Goal: Task Accomplishment & Management: Complete application form

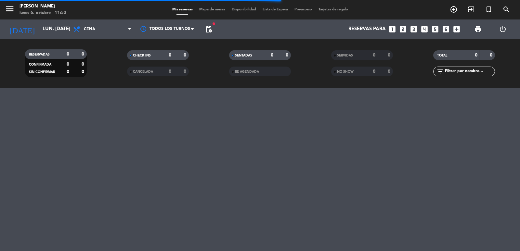
click at [444, 73] on icon "filter_list" at bounding box center [440, 72] width 8 height 8
click at [445, 72] on input "text" at bounding box center [469, 71] width 50 height 7
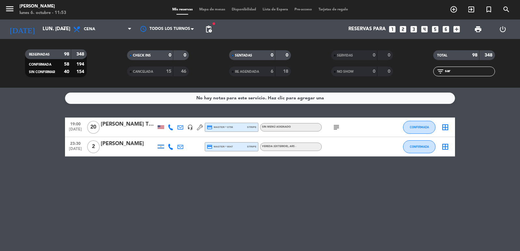
type input "sar"
click at [169, 126] on icon at bounding box center [171, 127] width 6 height 6
click at [175, 118] on span "content_paste" at bounding box center [177, 116] width 5 height 5
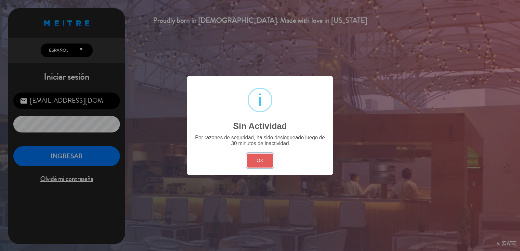
click at [266, 164] on button "OK" at bounding box center [260, 161] width 26 height 14
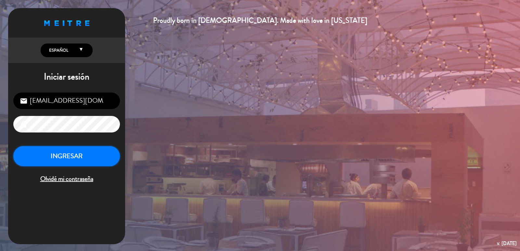
click at [90, 158] on button "INGRESAR" at bounding box center [66, 156] width 107 height 20
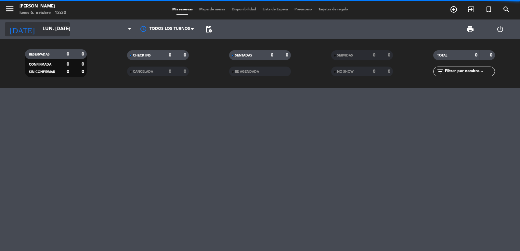
click at [39, 27] on input "lun. [DATE]" at bounding box center [70, 29] width 63 height 12
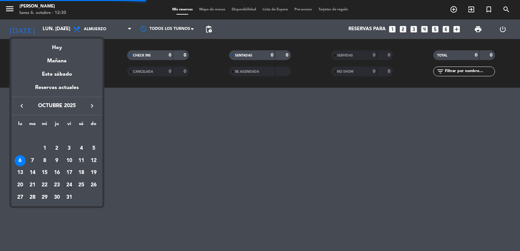
click at [71, 188] on div "24" at bounding box center [69, 185] width 11 height 11
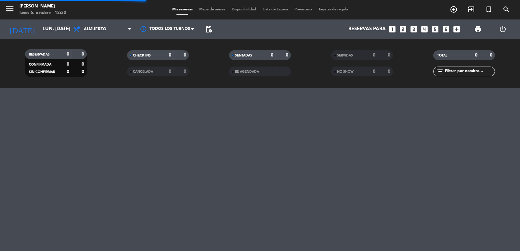
type input "vie. [DATE]"
click at [128, 32] on icon at bounding box center [129, 29] width 3 height 5
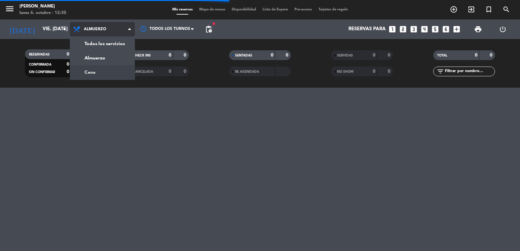
click at [119, 72] on div "menu [PERSON_NAME] lunes 6. octubre - 12:30 Mis reservas Mapa de mesas Disponib…" at bounding box center [260, 44] width 520 height 88
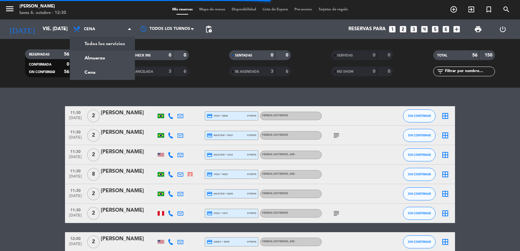
click at [116, 54] on div "menu [PERSON_NAME] lunes 6. octubre - 12:30 Mis reservas Mapa de mesas Disponib…" at bounding box center [260, 44] width 520 height 88
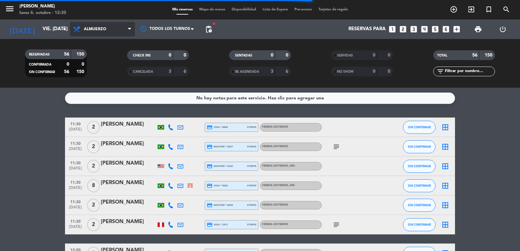
click at [111, 27] on span "Almuerzo" at bounding box center [102, 29] width 65 height 14
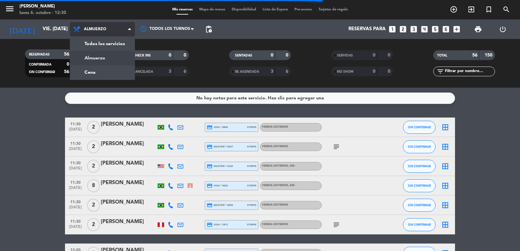
click at [108, 71] on div "menu [PERSON_NAME] lunes 6. octubre - 12:30 Mis reservas Mapa de mesas Disponib…" at bounding box center [260, 44] width 520 height 88
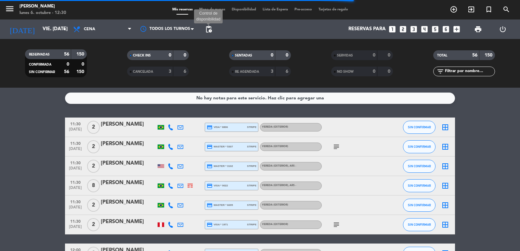
click at [207, 31] on span "pending_actions" at bounding box center [209, 29] width 8 height 8
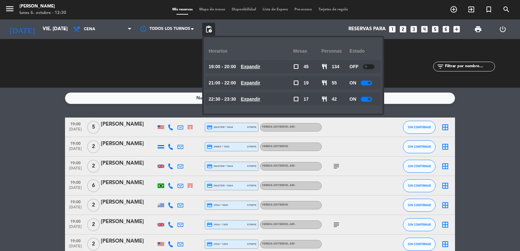
click at [412, 30] on icon "looks_3" at bounding box center [413, 29] width 8 height 8
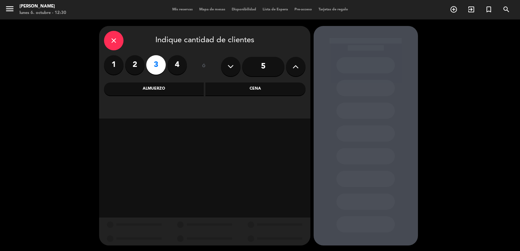
click at [223, 89] on div "Cena" at bounding box center [255, 89] width 100 height 13
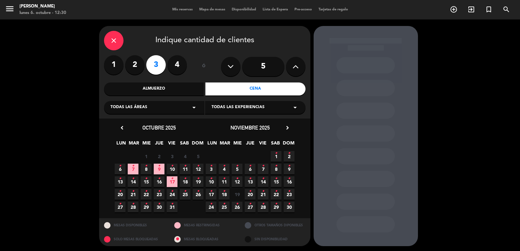
click at [168, 194] on span "24 •" at bounding box center [172, 194] width 11 height 11
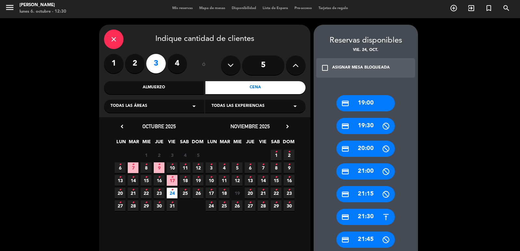
click at [360, 106] on div "credit_card 19:00" at bounding box center [365, 103] width 58 height 16
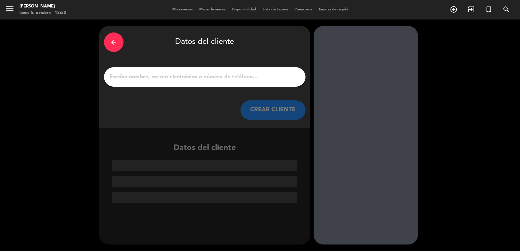
scroll to position [0, 0]
click at [288, 108] on button "CREAR CLIENTE" at bounding box center [272, 109] width 65 height 19
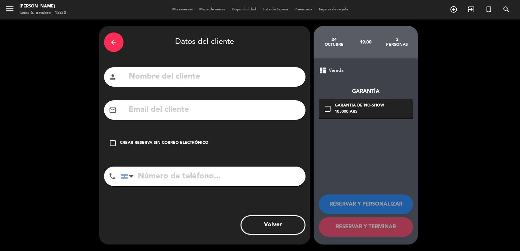
click at [280, 82] on input "text" at bounding box center [214, 76] width 173 height 13
type input "[PERSON_NAME]"
click at [139, 102] on div "mail_outline" at bounding box center [204, 109] width 201 height 19
click at [141, 105] on input "text" at bounding box center [214, 109] width 173 height 13
type input "alude1 hotm"
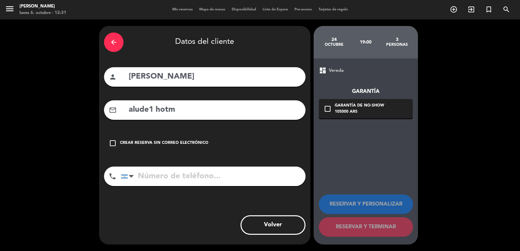
click at [172, 172] on input "tel" at bounding box center [213, 176] width 185 height 19
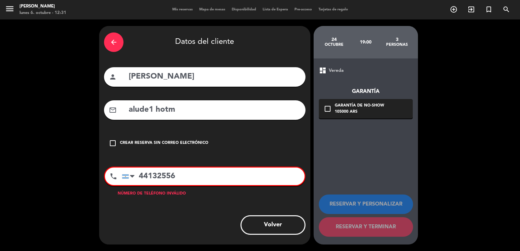
click at [140, 175] on input "44132556" at bounding box center [213, 177] width 183 height 18
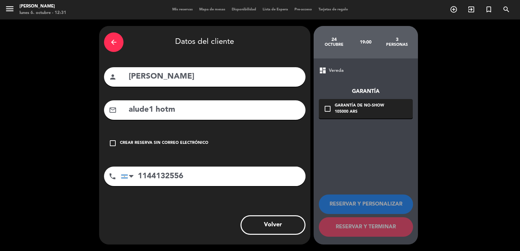
type input "1144132556"
click at [179, 110] on input "alude1 hotm" at bounding box center [214, 109] width 173 height 13
click at [155, 112] on input "alude1 hotm" at bounding box center [214, 109] width 173 height 13
click at [200, 116] on input "alude1 hotm" at bounding box center [214, 109] width 173 height 13
click at [156, 108] on input "alude1 [DOMAIN_NAME]" at bounding box center [214, 109] width 173 height 13
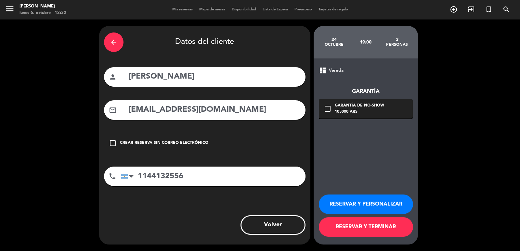
type input "[EMAIL_ADDRESS][DOMAIN_NAME]"
click at [353, 99] on div "check_box_outline_blank Garantía de no-show 105000 ARS" at bounding box center [366, 108] width 94 height 19
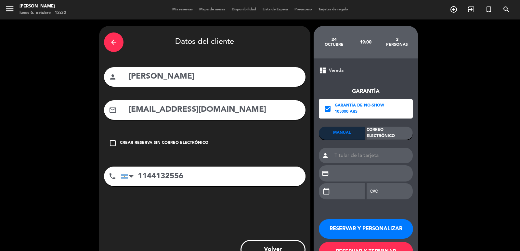
click at [375, 136] on div "Correo Electrónico" at bounding box center [390, 133] width 46 height 13
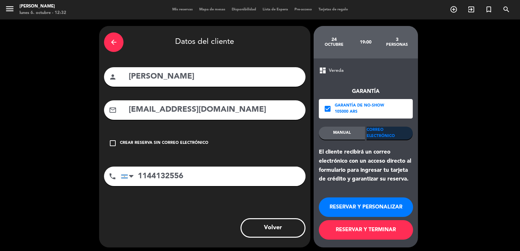
click at [400, 213] on button "RESERVAR Y PERSONALIZAR" at bounding box center [366, 207] width 94 height 19
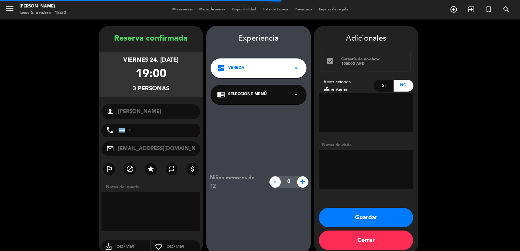
type input "[PHONE_NUMBER]"
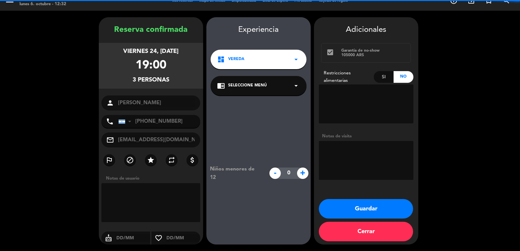
click at [355, 213] on button "Guardar" at bounding box center [366, 208] width 94 height 19
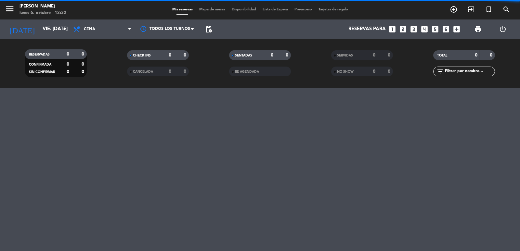
click at [448, 70] on input "text" at bounding box center [469, 71] width 50 height 7
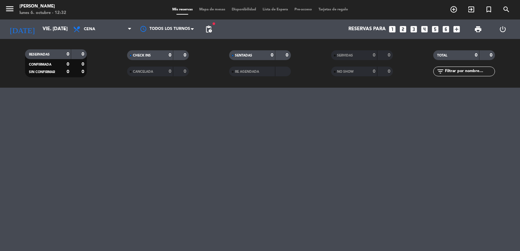
type input "a"
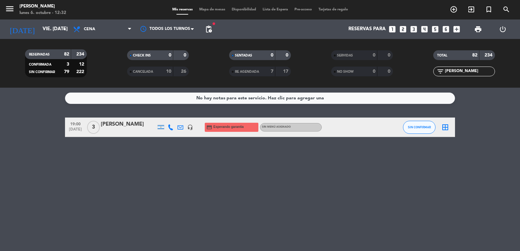
type input "[PERSON_NAME]"
click at [96, 123] on span "3" at bounding box center [93, 127] width 13 height 13
click at [115, 124] on div "[PERSON_NAME]" at bounding box center [128, 124] width 55 height 8
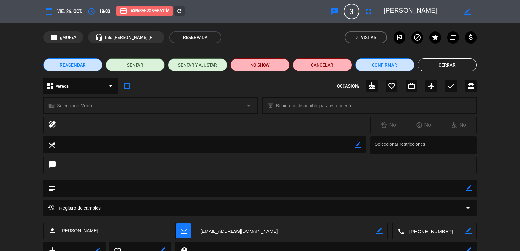
click at [84, 92] on div "dashboard Vereda arrow_drop_down" at bounding box center [80, 86] width 75 height 16
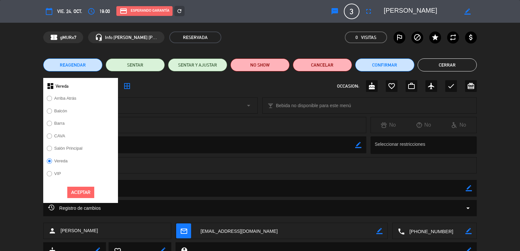
click at [73, 147] on label "Salón Principal" at bounding box center [68, 148] width 28 height 4
click at [78, 190] on button "Aceptar" at bounding box center [80, 192] width 27 height 11
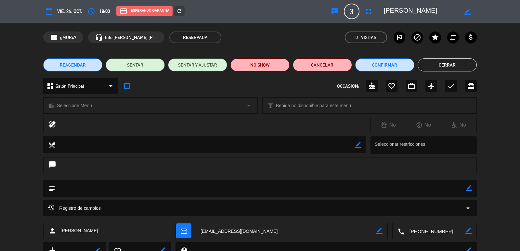
click at [431, 61] on button "Cerrar" at bounding box center [447, 64] width 59 height 13
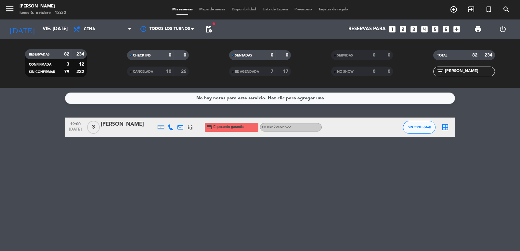
click at [403, 30] on icon "looks_two" at bounding box center [403, 29] width 8 height 8
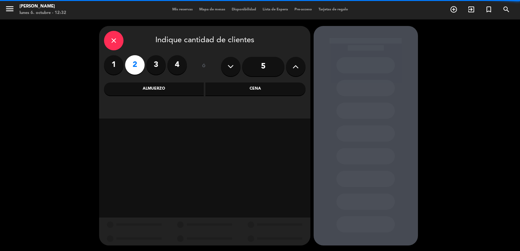
drag, startPoint x: 259, startPoint y: 89, endPoint x: 208, endPoint y: 62, distance: 58.1
click at [260, 89] on div "Cena" at bounding box center [255, 89] width 100 height 13
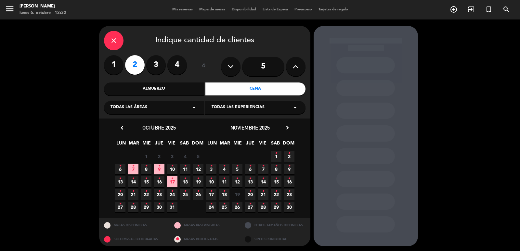
click at [221, 168] on span "4 •" at bounding box center [224, 169] width 11 height 11
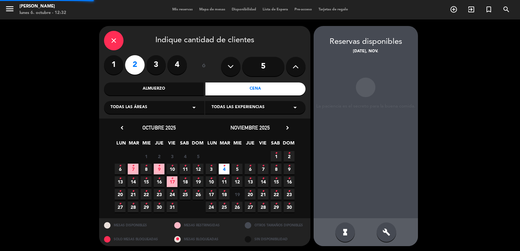
scroll to position [1, 0]
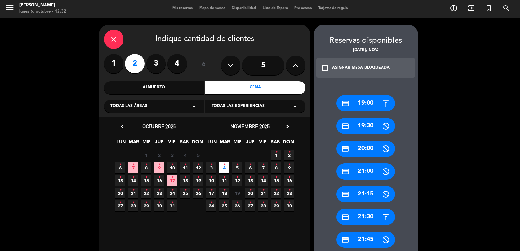
click at [365, 104] on div "credit_card 19:00" at bounding box center [365, 103] width 58 height 16
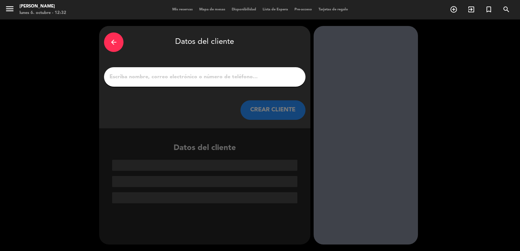
click at [259, 110] on button "CREAR CLIENTE" at bounding box center [272, 109] width 65 height 19
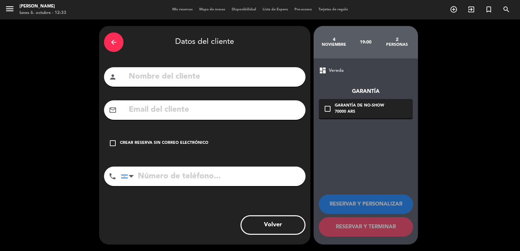
paste input "[EMAIL_ADDRESS][DOMAIN_NAME]"
type input "[EMAIL_ADDRESS][DOMAIN_NAME]"
paste input "990141141"
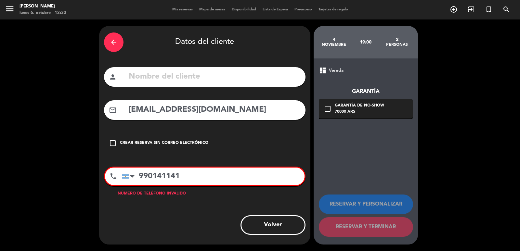
click at [140, 178] on input "990141141" at bounding box center [213, 177] width 183 height 18
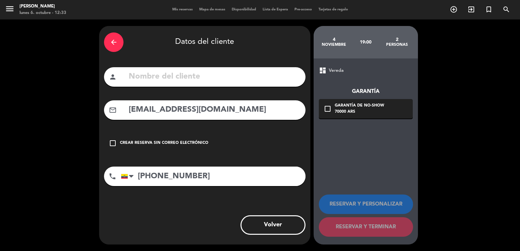
type input "[PHONE_NUMBER]"
click at [149, 75] on input "text" at bounding box center [214, 76] width 173 height 13
click at [190, 87] on div "arrow_back Datos del cliente person mail_outline [EMAIL_ADDRESS][DOMAIN_NAME] c…" at bounding box center [204, 135] width 211 height 219
click at [180, 77] on input "text" at bounding box center [214, 76] width 173 height 13
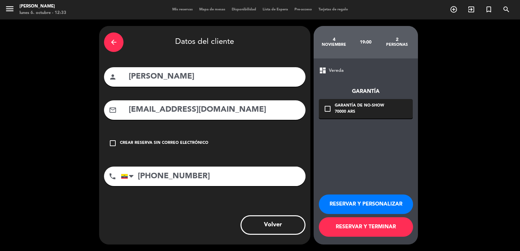
type input "[PERSON_NAME]"
click at [341, 106] on div "Garantía de no-show" at bounding box center [359, 106] width 49 height 6
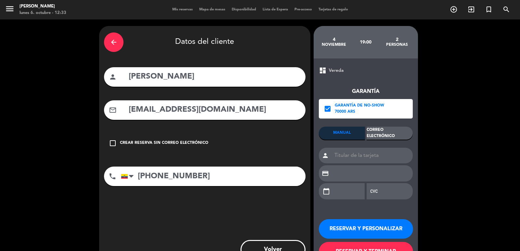
click at [372, 134] on div "Correo Electrónico" at bounding box center [390, 133] width 46 height 13
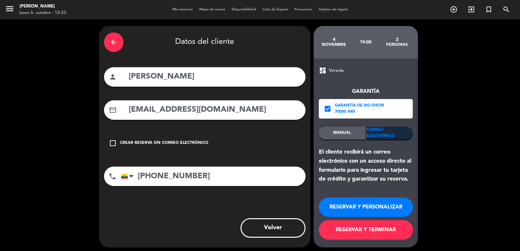
click at [368, 203] on button "RESERVAR Y PERSONALIZAR" at bounding box center [366, 207] width 94 height 19
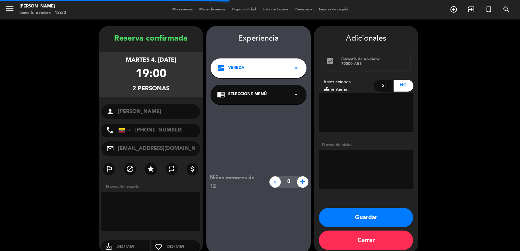
scroll to position [9, 0]
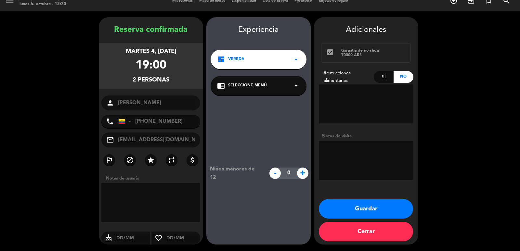
drag, startPoint x: 274, startPoint y: 63, endPoint x: 272, endPoint y: 69, distance: 6.6
click at [274, 63] on div "dashboard Vereda arrow_drop_down" at bounding box center [259, 59] width 96 height 19
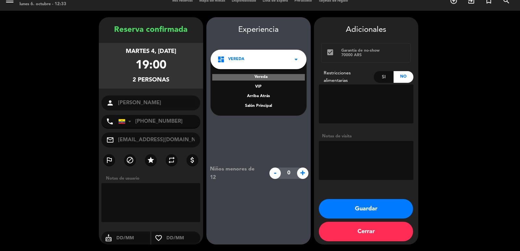
click at [260, 104] on div "Salón Principal" at bounding box center [258, 106] width 83 height 6
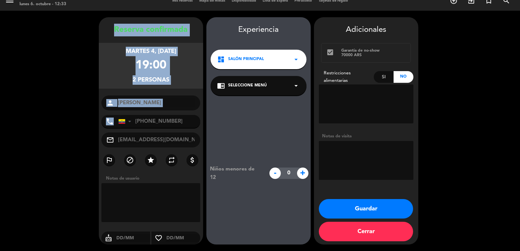
drag, startPoint x: 101, startPoint y: 23, endPoint x: 185, endPoint y: 119, distance: 127.9
click at [185, 119] on div "Reserva confirmada martes 4, [DATE] 19:00 2 personas person [PERSON_NAME] phone…" at bounding box center [151, 130] width 104 height 227
copy div "Reserva confirmada martes 4, [DATE] 19:00 2 personas person phone"
click at [396, 210] on button "Guardar" at bounding box center [366, 208] width 94 height 19
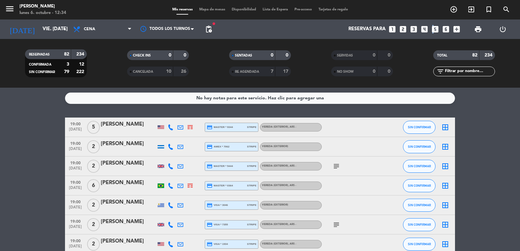
click at [433, 30] on icon "looks_5" at bounding box center [435, 29] width 8 height 8
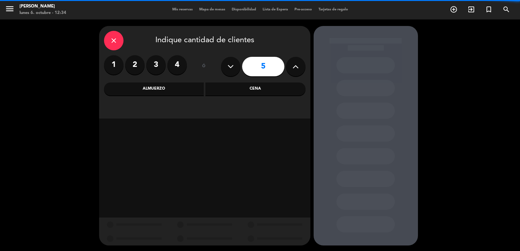
click at [166, 87] on div "Almuerzo" at bounding box center [154, 89] width 100 height 13
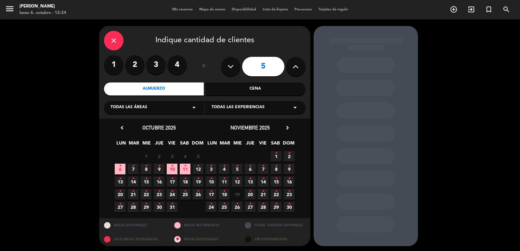
click at [271, 180] on span "15 •" at bounding box center [276, 181] width 11 height 11
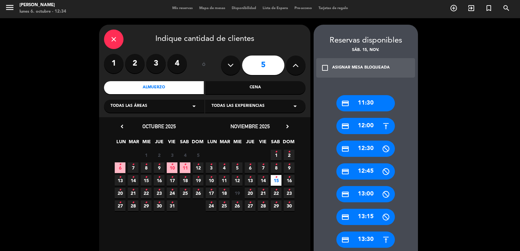
click at [371, 121] on div "credit_card 12:00" at bounding box center [365, 126] width 58 height 16
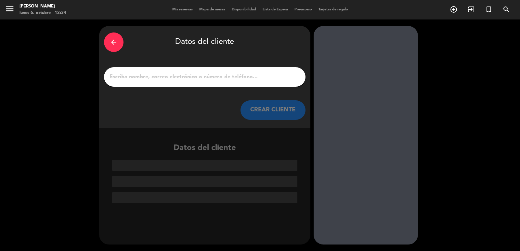
scroll to position [0, 0]
click at [251, 112] on button "CREAR CLIENTE" at bounding box center [272, 109] width 65 height 19
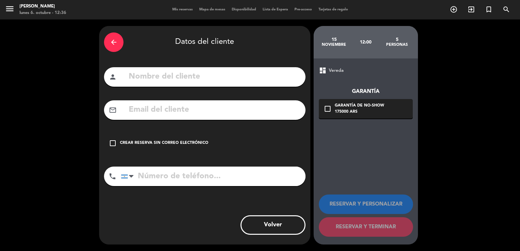
click at [118, 40] on div "arrow_back" at bounding box center [113, 41] width 19 height 19
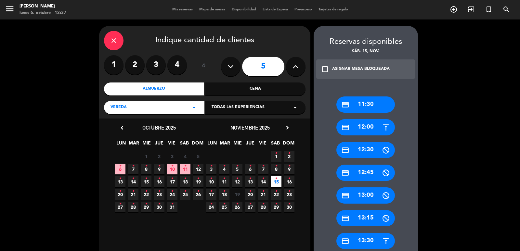
click at [366, 131] on div "credit_card 12:00" at bounding box center [365, 127] width 58 height 16
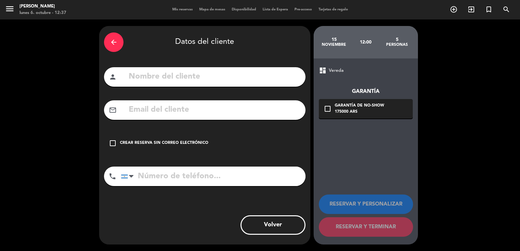
paste input "[EMAIL_ADDRESS][DOMAIN_NAME]"
type input "[EMAIL_ADDRESS][DOMAIN_NAME]"
paste input "[PERSON_NAME]"
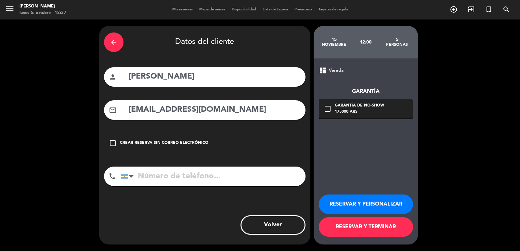
type input "[PERSON_NAME]"
paste input "[PHONE_NUMBER]"
type input "[PHONE_NUMBER]"
click at [359, 112] on div "175000 ARS" at bounding box center [359, 112] width 49 height 6
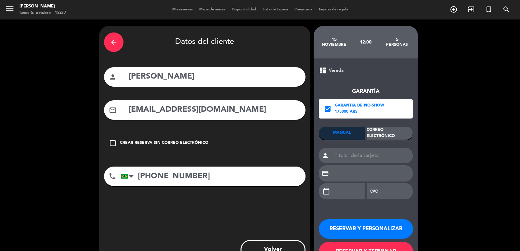
click at [392, 136] on div "Correo Electrónico" at bounding box center [390, 133] width 46 height 13
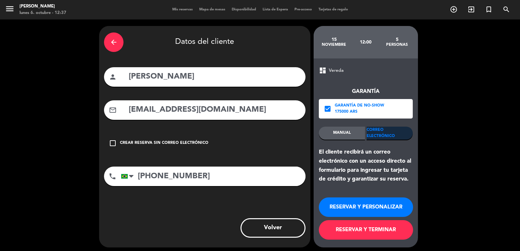
click at [386, 209] on button "RESERVAR Y PERSONALIZAR" at bounding box center [366, 207] width 94 height 19
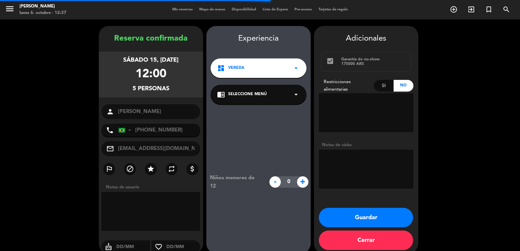
scroll to position [9, 0]
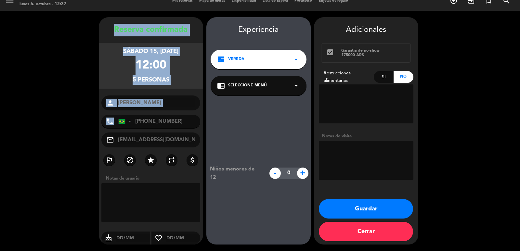
drag, startPoint x: 112, startPoint y: 26, endPoint x: 181, endPoint y: 115, distance: 112.7
click at [181, 115] on div "Reserva confirmada sábado 15, [DATE] 12:00 5 personas person [PERSON_NAME] phon…" at bounding box center [151, 137] width 104 height 227
copy div "Reserva confirmada sábado 15, [DATE] 12:00 5 personas person phone"
click at [389, 206] on button "Guardar" at bounding box center [366, 208] width 94 height 19
